Goal: Transaction & Acquisition: Download file/media

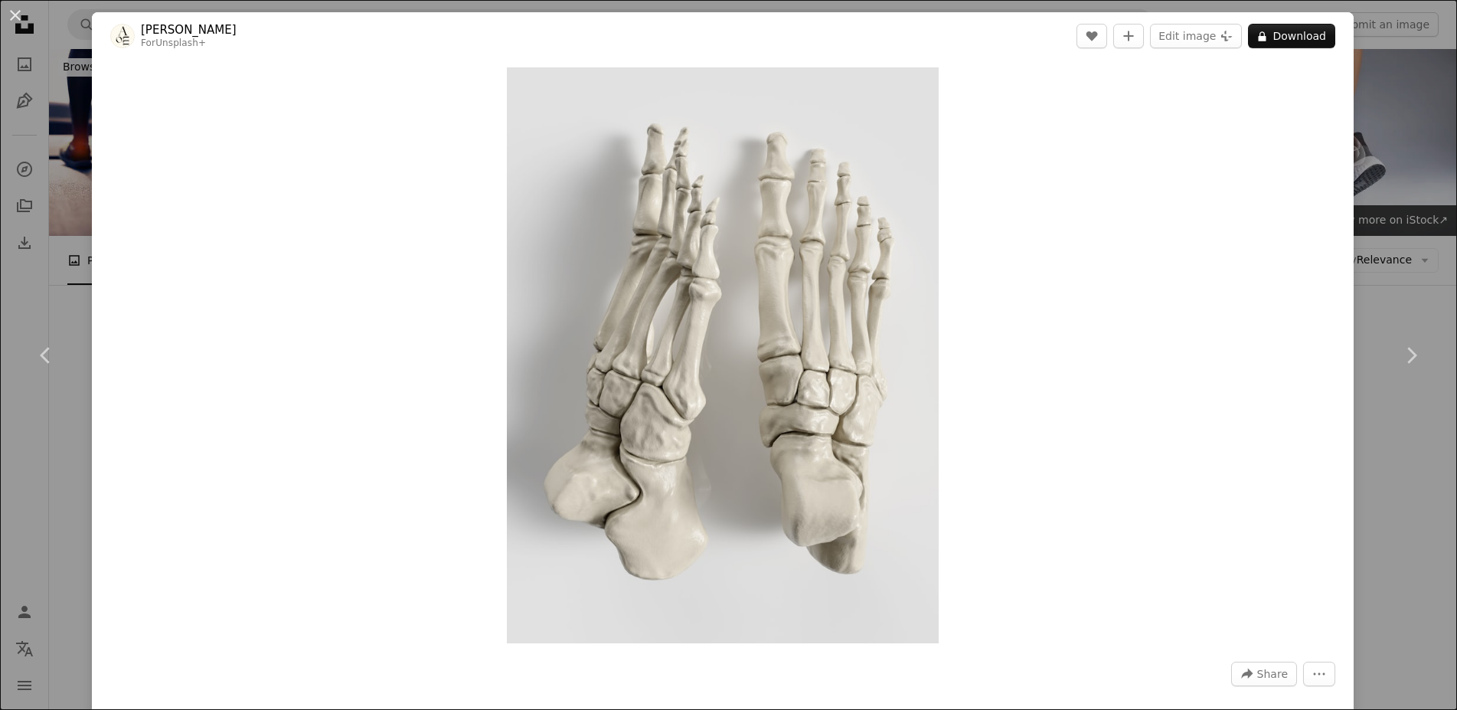
scroll to position [8094, 0]
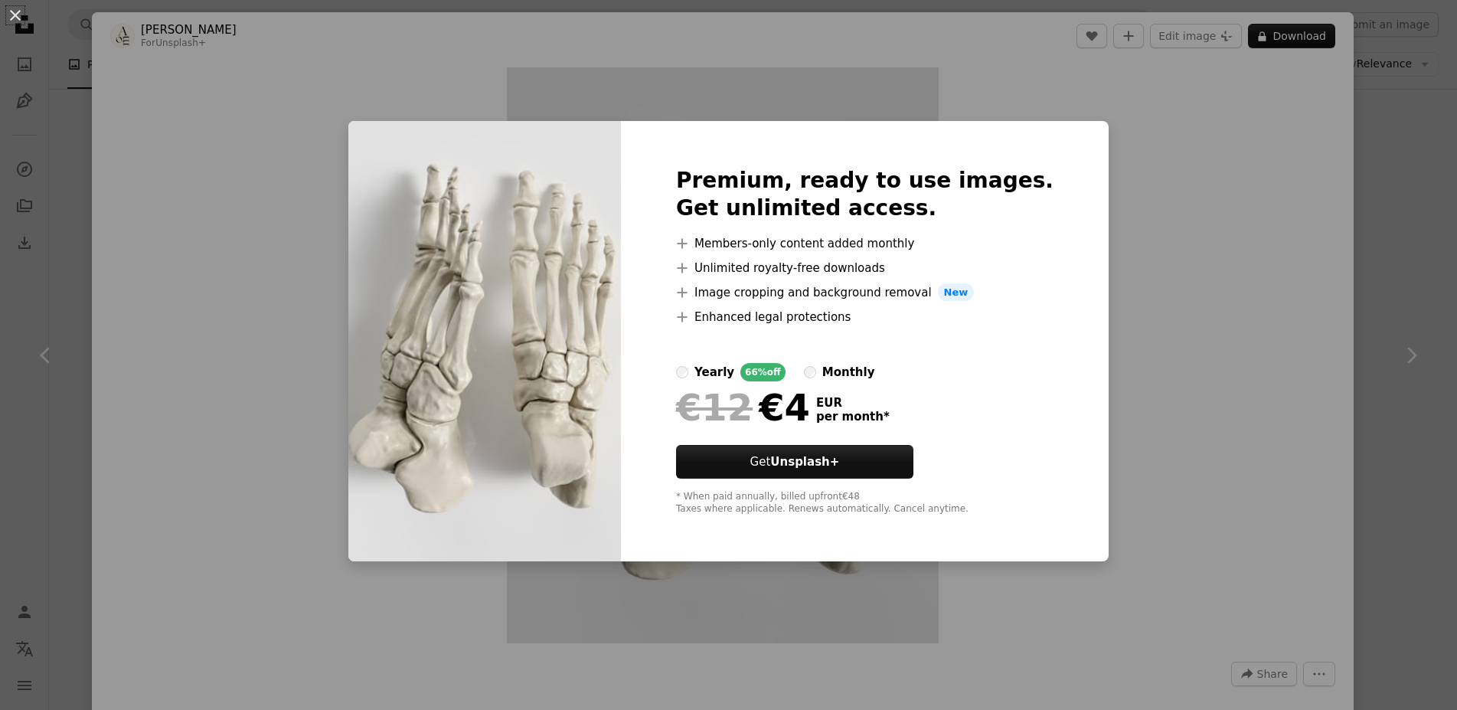
click at [1361, 328] on div "An X shape Premium, ready to use images. Get unlimited access. A plus sign Memb…" at bounding box center [728, 355] width 1457 height 710
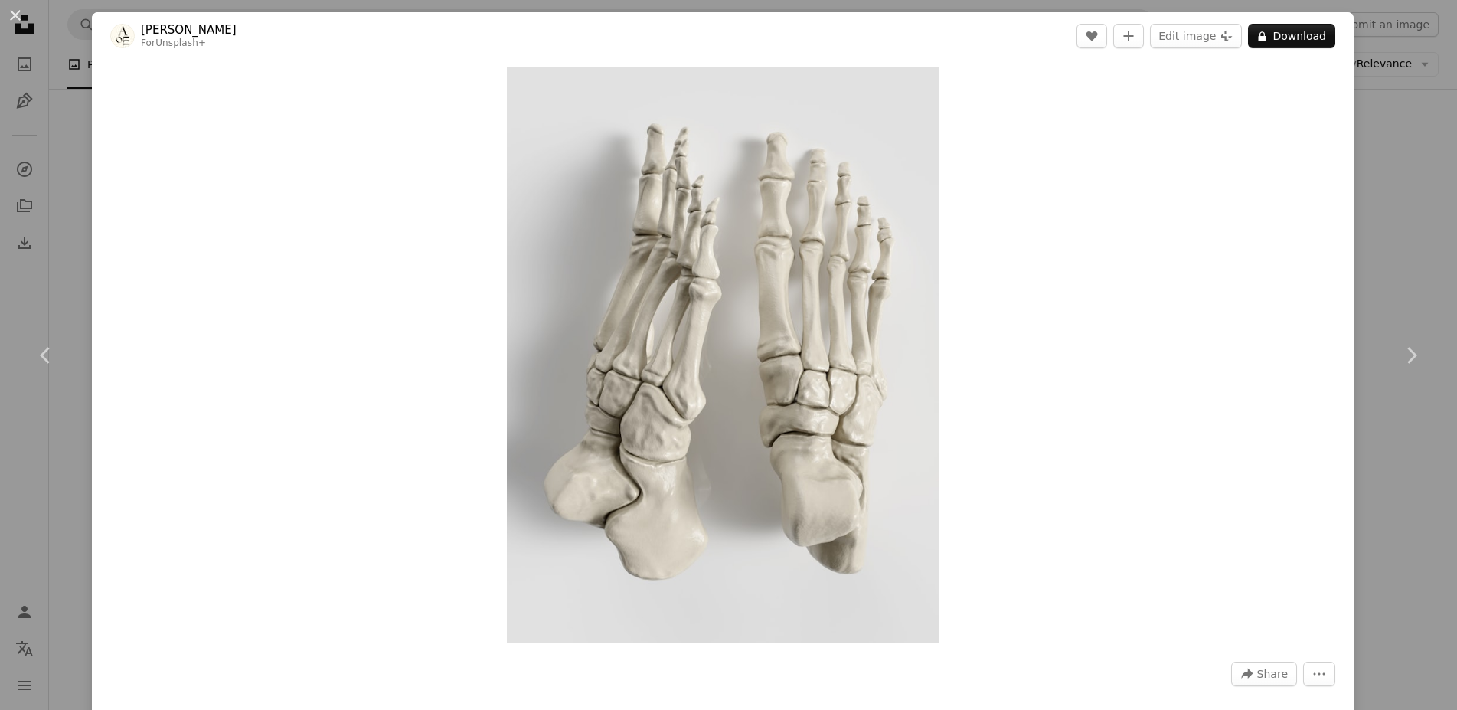
click at [1355, 144] on div "An X shape Chevron left Chevron right [PERSON_NAME] For Unsplash+ A heart A plu…" at bounding box center [728, 355] width 1457 height 710
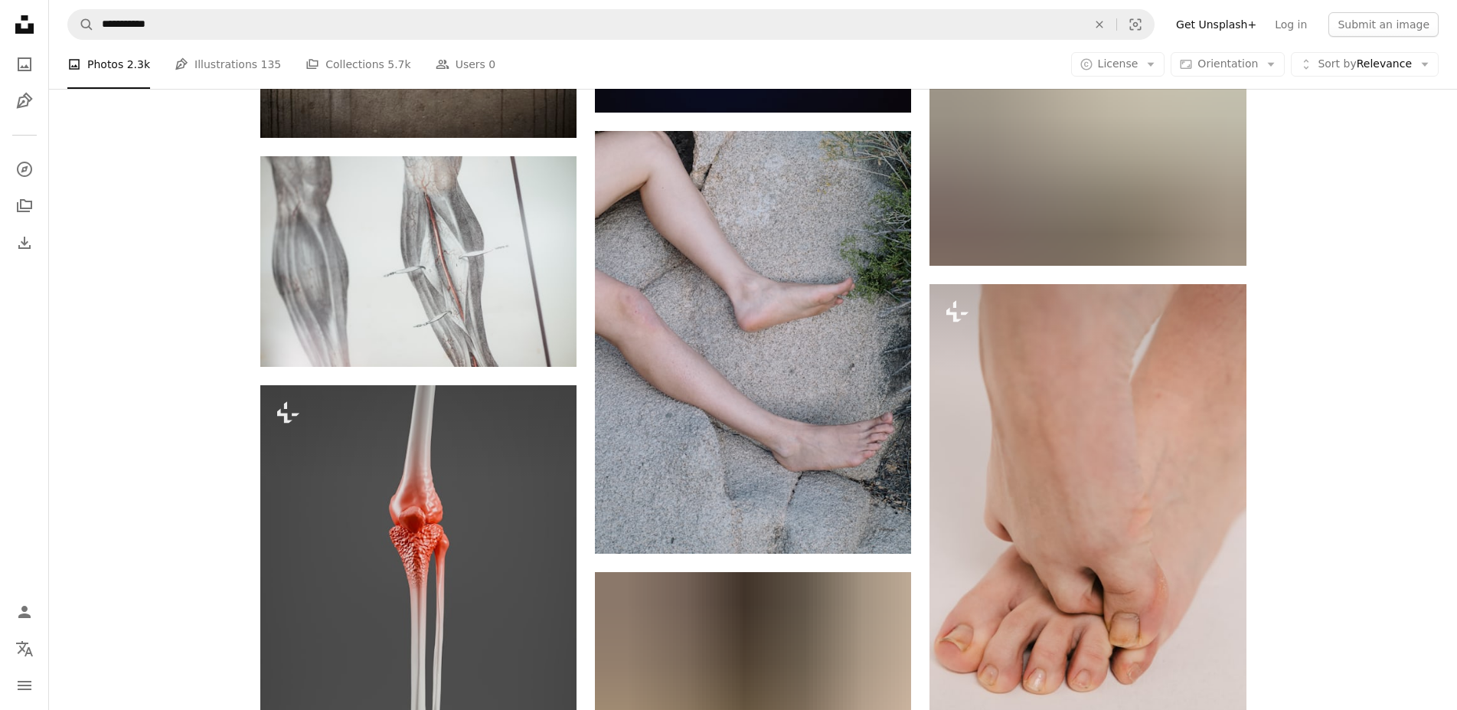
scroll to position [14030, 0]
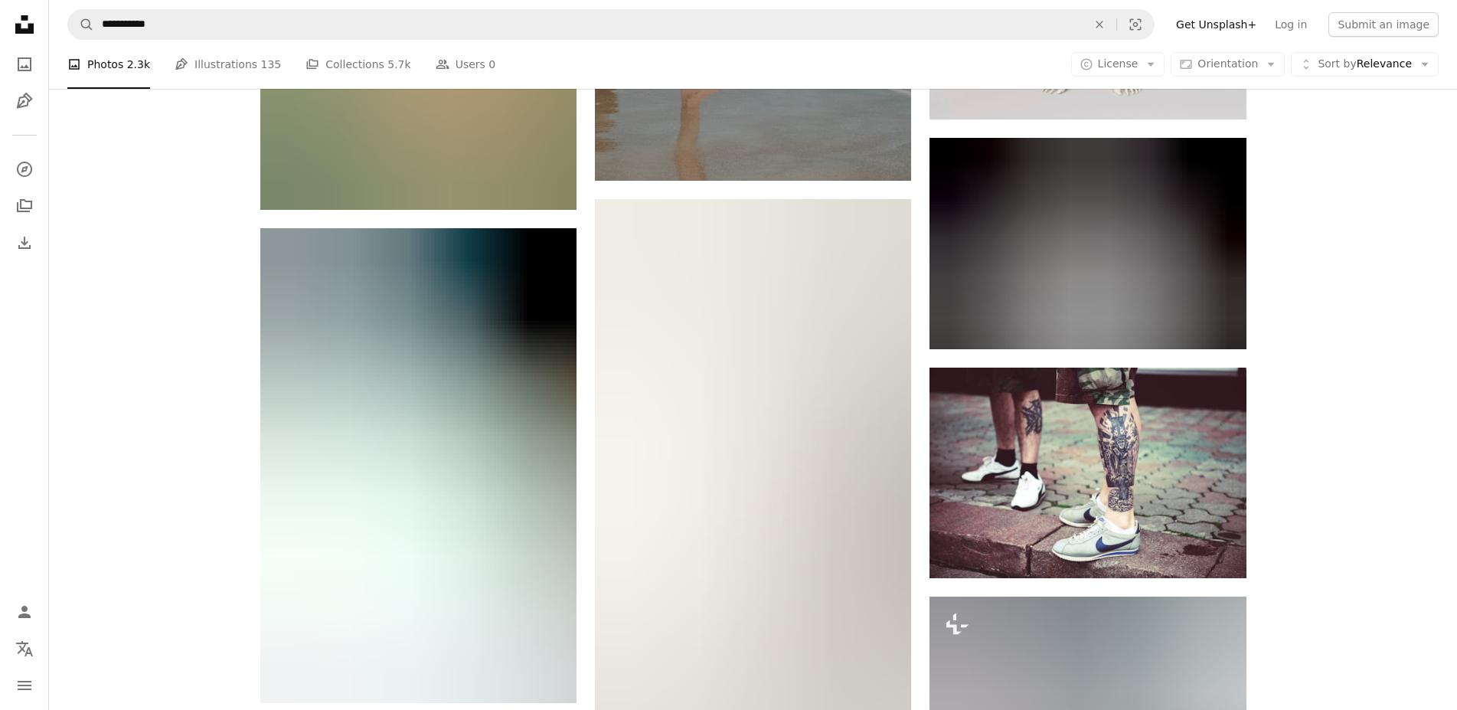
scroll to position [31837, 0]
